Goal: Information Seeking & Learning: Find contact information

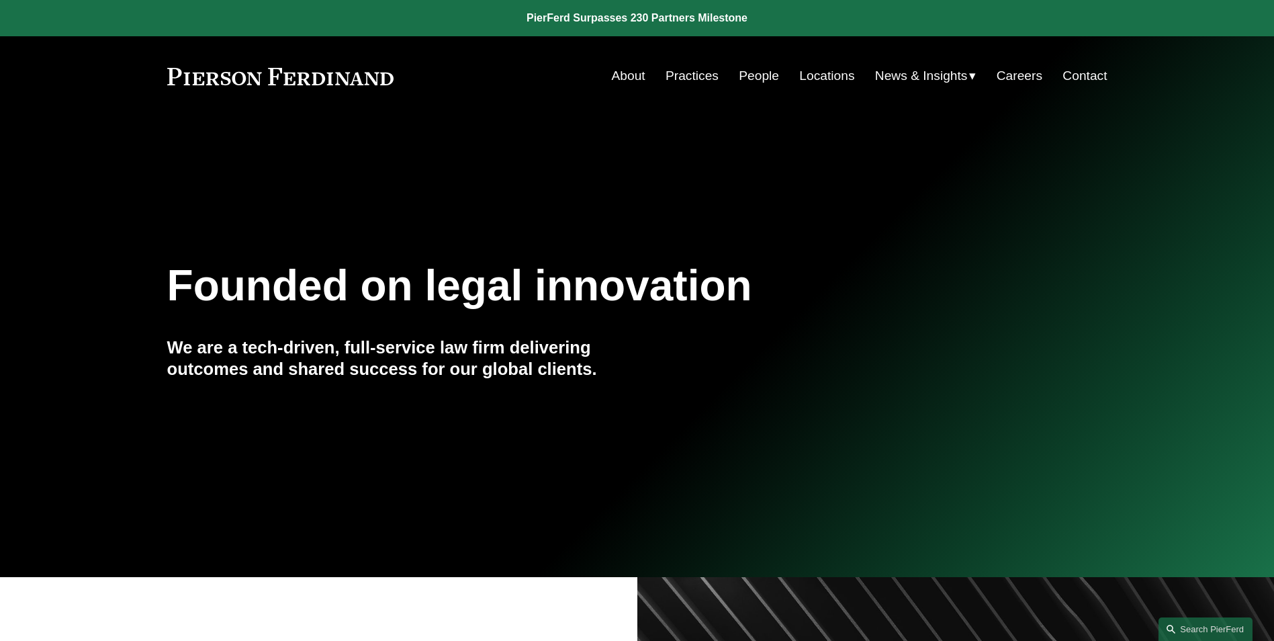
click at [754, 70] on link "People" at bounding box center [759, 76] width 40 height 26
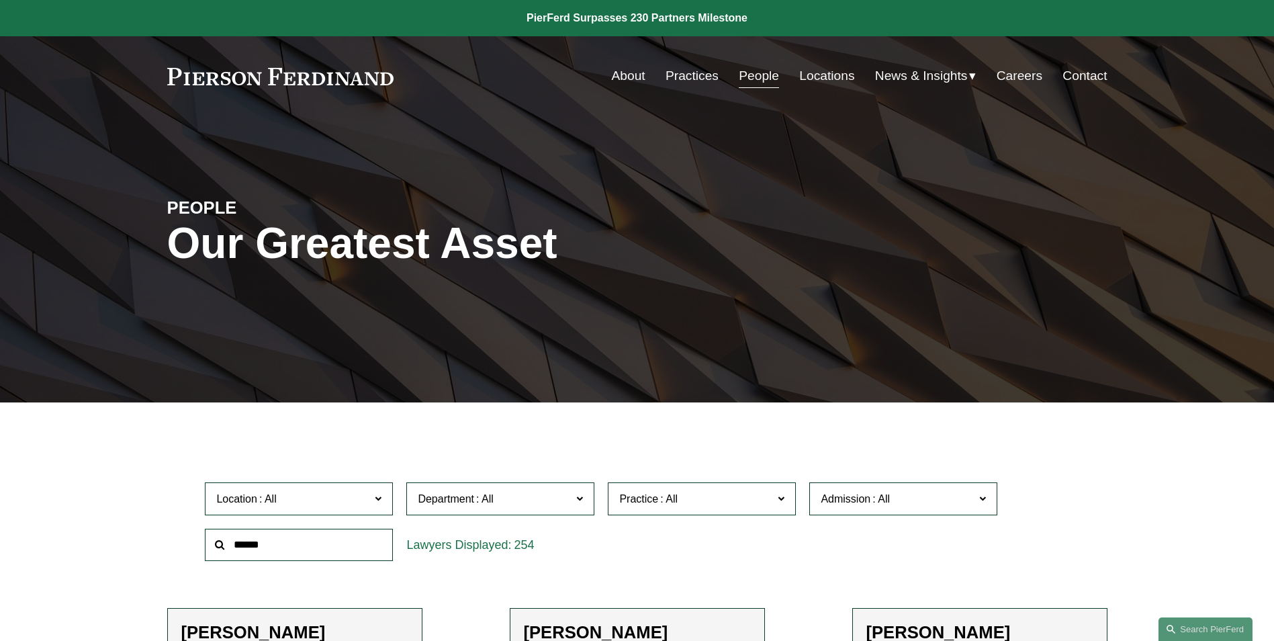
click at [263, 547] on input "text" at bounding box center [299, 545] width 188 height 33
type input "******"
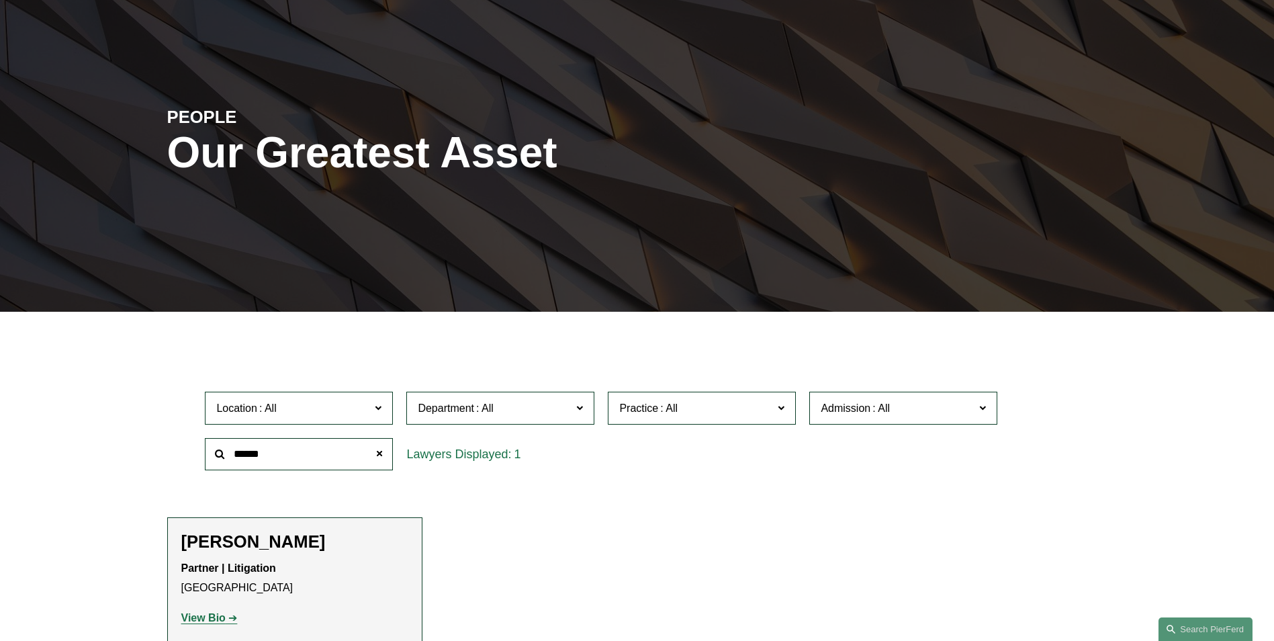
scroll to position [269, 0]
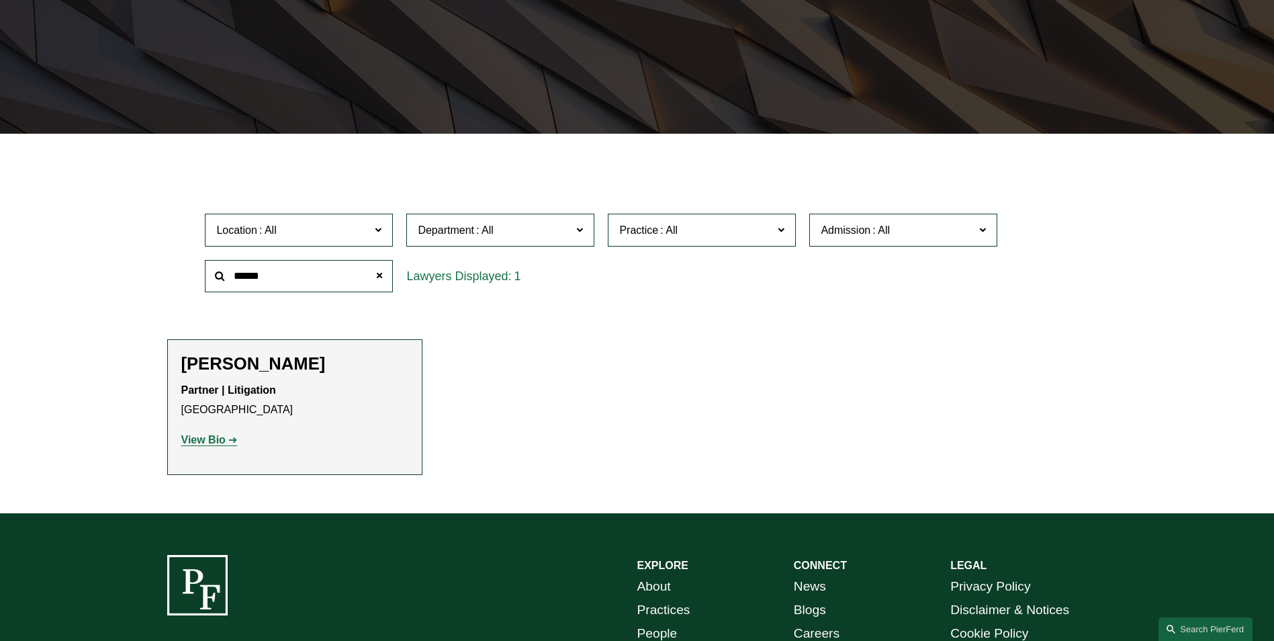
click at [202, 436] on strong "View Bio" at bounding box center [203, 439] width 44 height 11
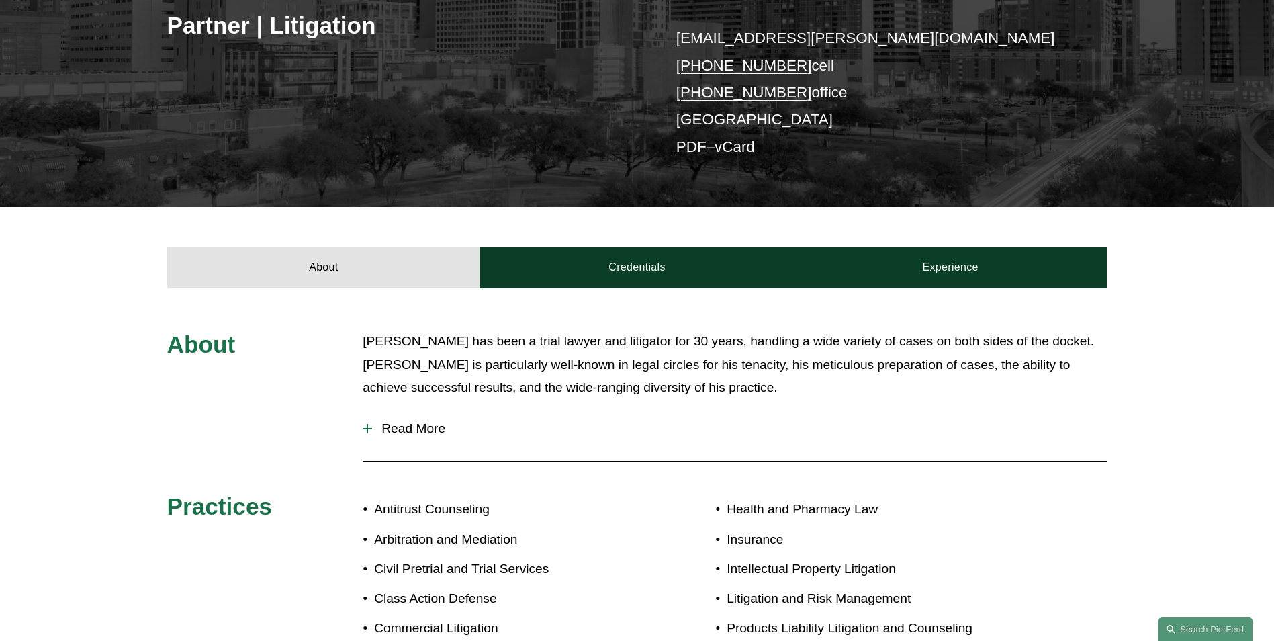
scroll to position [269, 0]
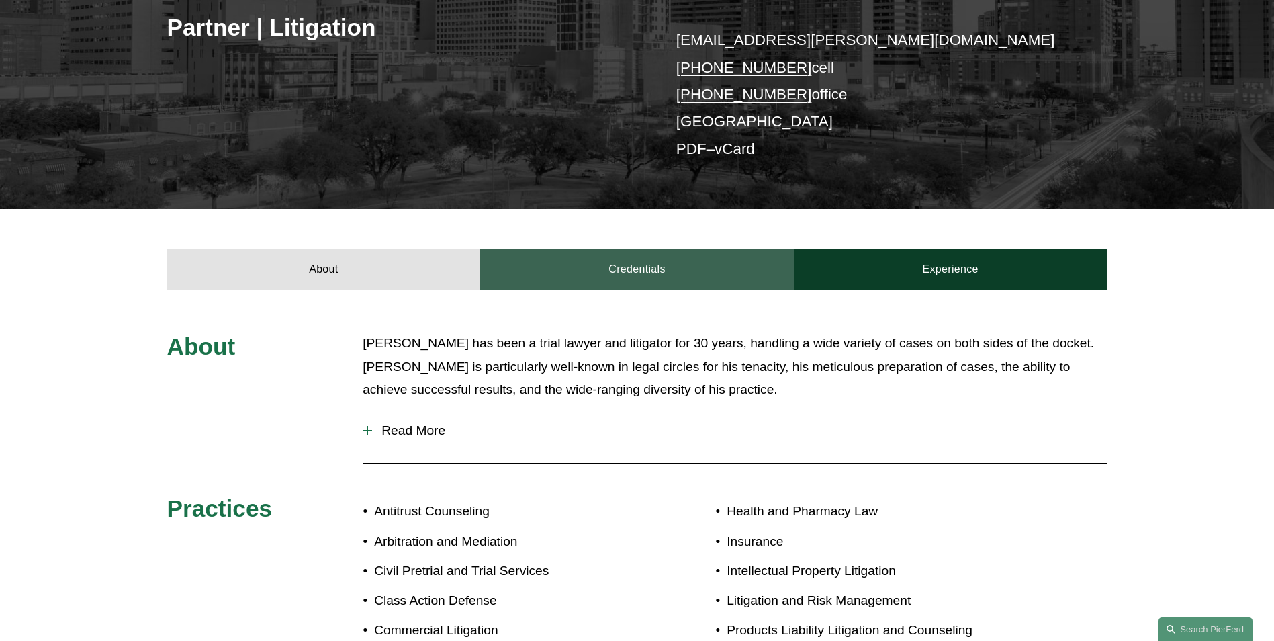
click at [647, 272] on link "Credentials" at bounding box center [637, 269] width 314 height 40
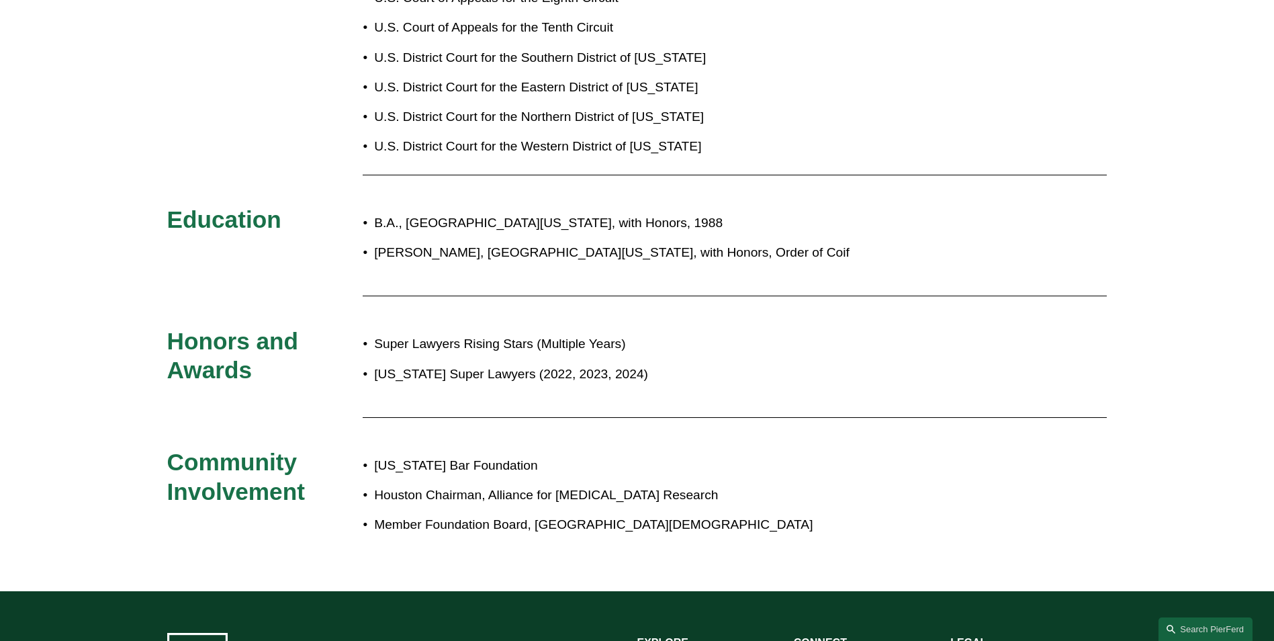
scroll to position [403, 0]
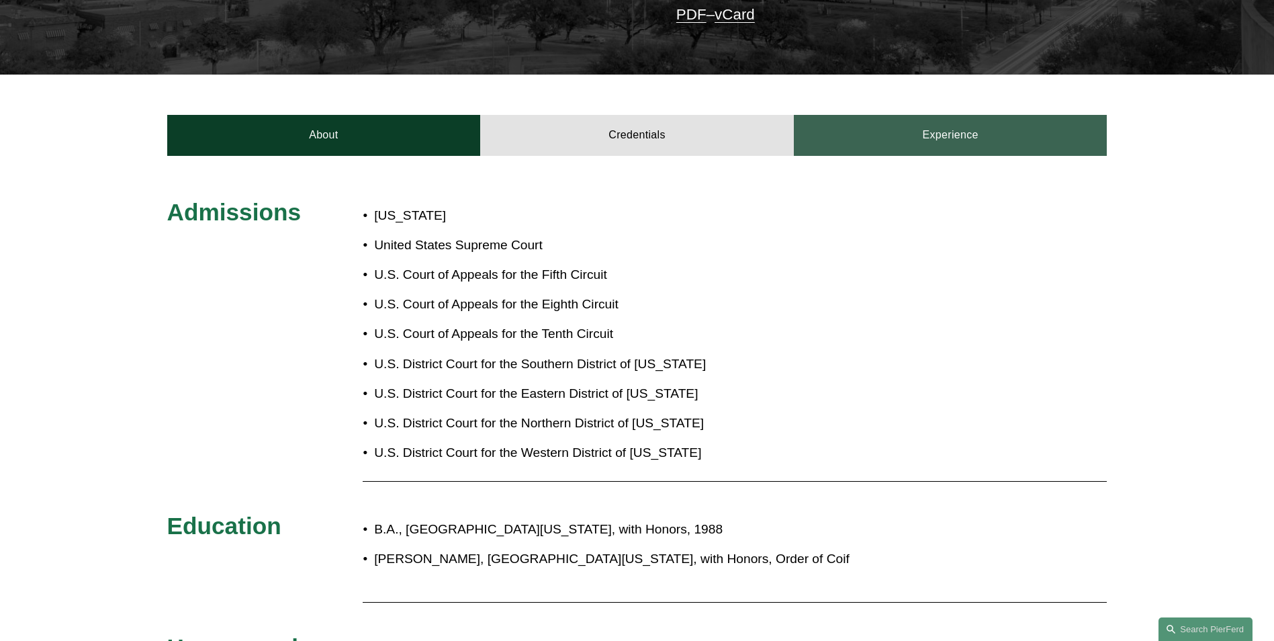
click at [937, 132] on link "Experience" at bounding box center [951, 135] width 314 height 40
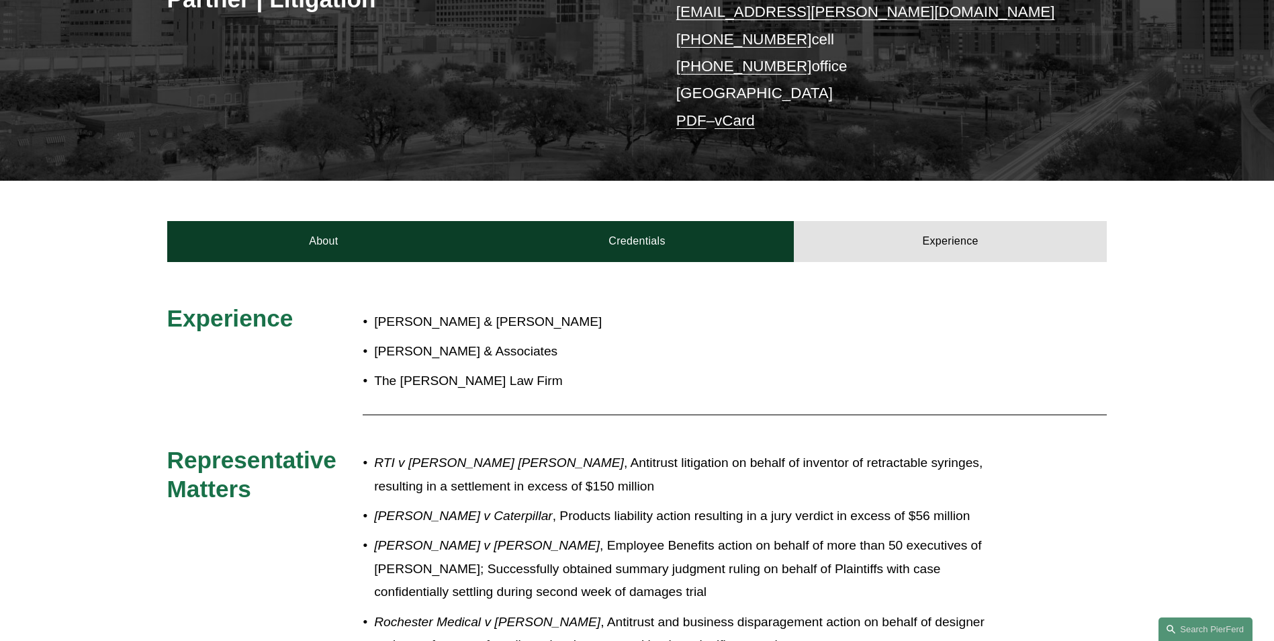
scroll to position [0, 0]
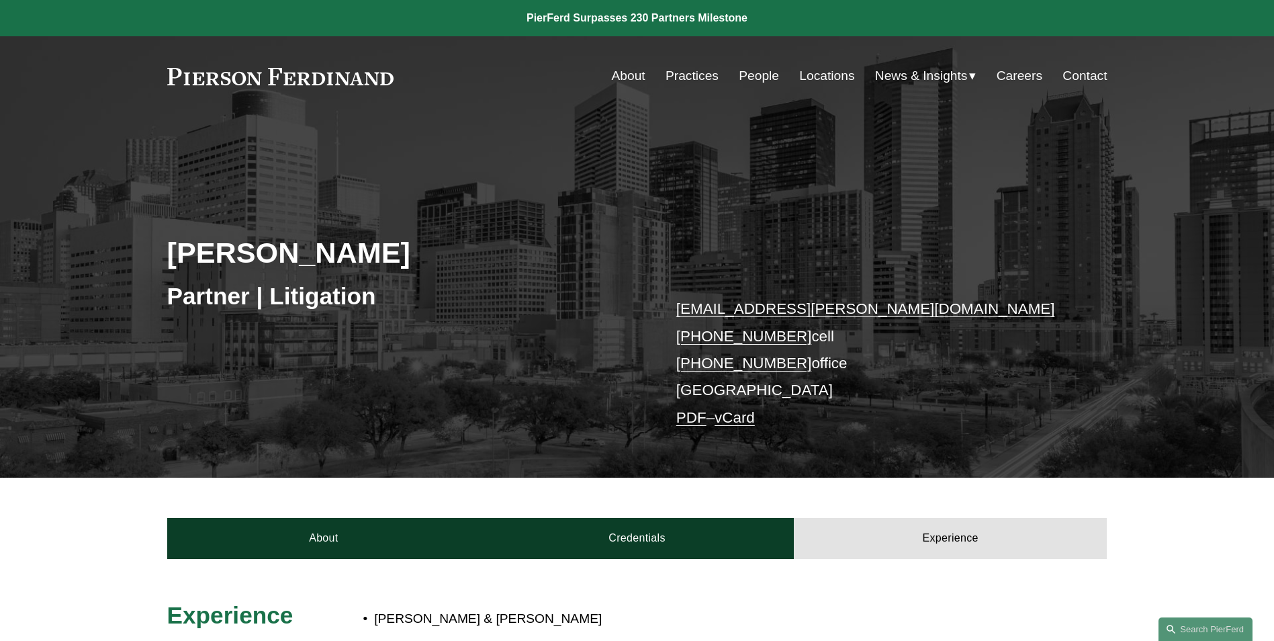
click at [358, 636] on div "Experience" at bounding box center [265, 621] width 196 height 40
